Goal: Information Seeking & Learning: Check status

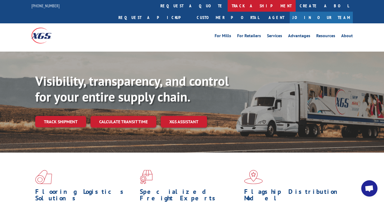
click at [228, 2] on link "track a shipment" at bounding box center [262, 6] width 68 height 12
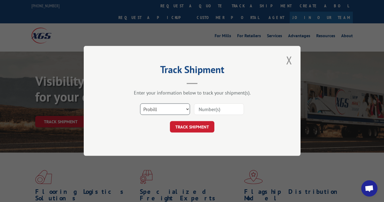
drag, startPoint x: 168, startPoint y: 109, endPoint x: 165, endPoint y: 111, distance: 3.9
click at [168, 109] on select "Select category... Probill BOL PO" at bounding box center [165, 109] width 50 height 11
select select "po"
click at [140, 104] on select "Select category... Probill BOL PO" at bounding box center [165, 109] width 50 height 11
click at [208, 107] on input at bounding box center [219, 109] width 50 height 11
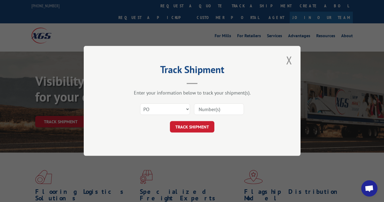
paste input "46509214"
type input "46509214"
click at [193, 126] on button "TRACK SHIPMENT" at bounding box center [192, 126] width 44 height 11
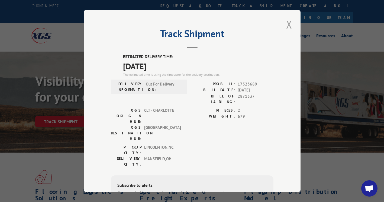
click at [288, 24] on button "Close modal" at bounding box center [289, 24] width 9 height 15
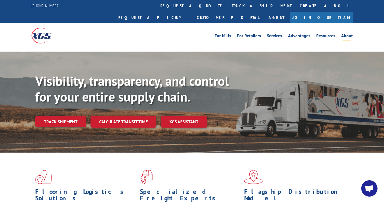
click at [348, 34] on link "About" at bounding box center [347, 37] width 12 height 6
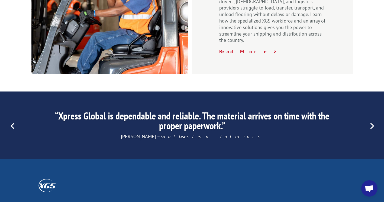
scroll to position [869, 0]
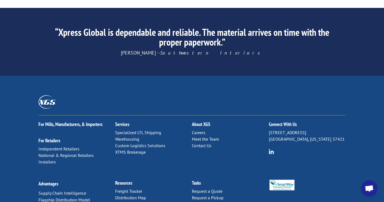
click at [205, 143] on link "Contact Us" at bounding box center [202, 145] width 20 height 5
